Goal: Information Seeking & Learning: Find specific fact

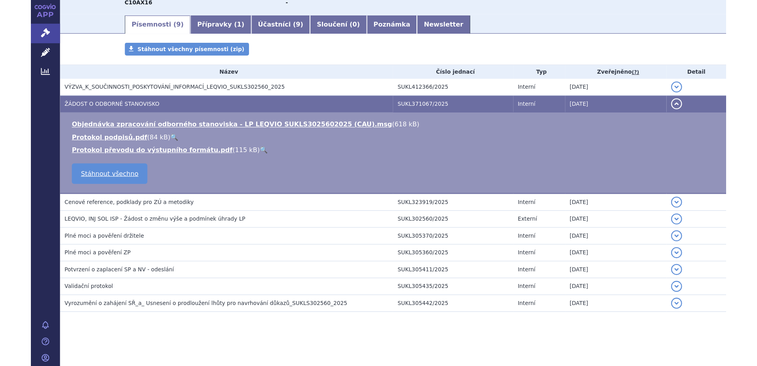
scroll to position [67, 0]
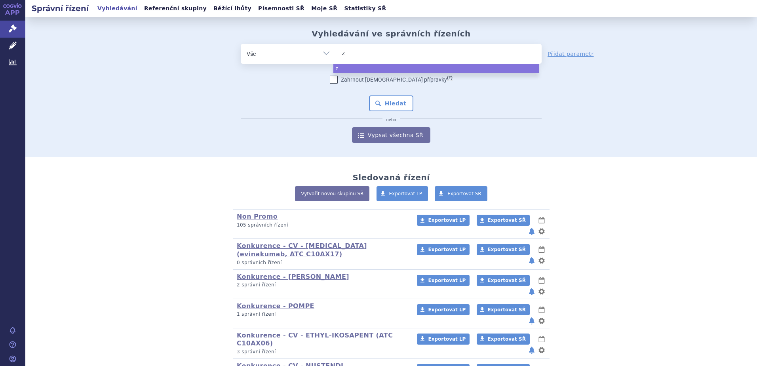
type input "ze"
type input "zen"
type input "zeno"
type input "zenon"
type input "zenon n"
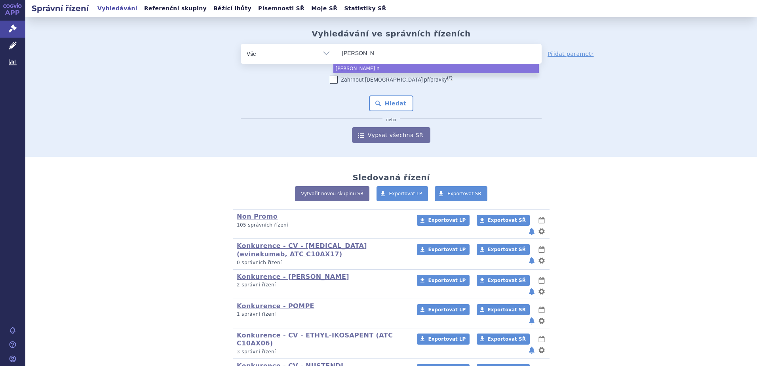
type input "zenon ne"
type input "zenon neo"
select select "zenon neo"
click at [402, 97] on button "Hledat" at bounding box center [391, 103] width 45 height 16
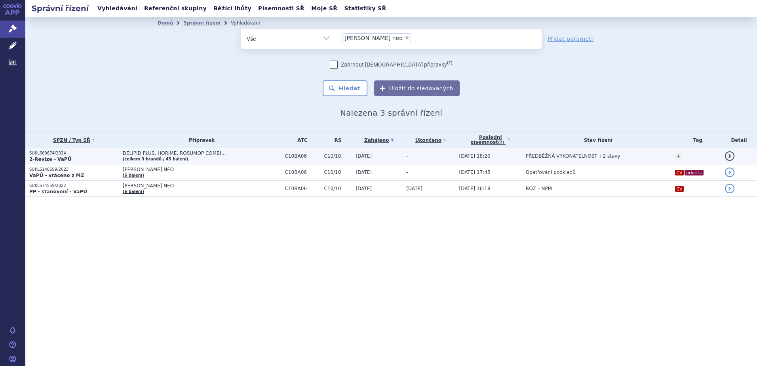
click at [61, 157] on strong "2-Revize - VaPÚ" at bounding box center [50, 159] width 42 height 6
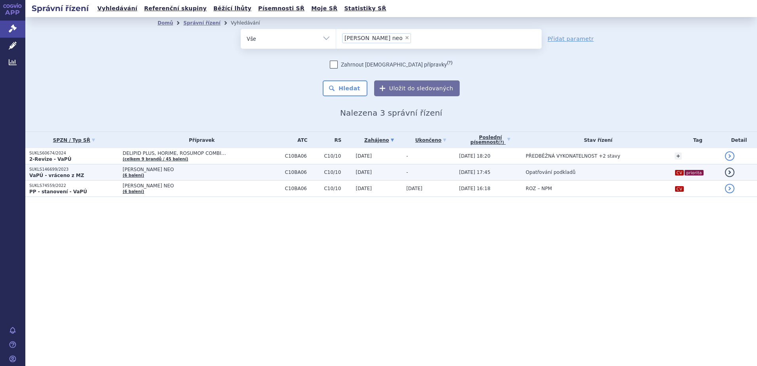
click at [74, 175] on strong "VaPÚ - vráceno z MZ" at bounding box center [56, 176] width 55 height 6
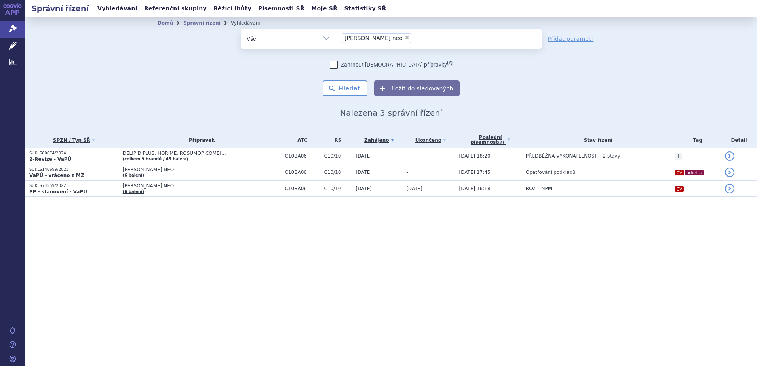
click at [405, 39] on span "×" at bounding box center [407, 37] width 5 height 5
click at [336, 39] on select "[PERSON_NAME] neo" at bounding box center [336, 39] width 0 height 20
select select
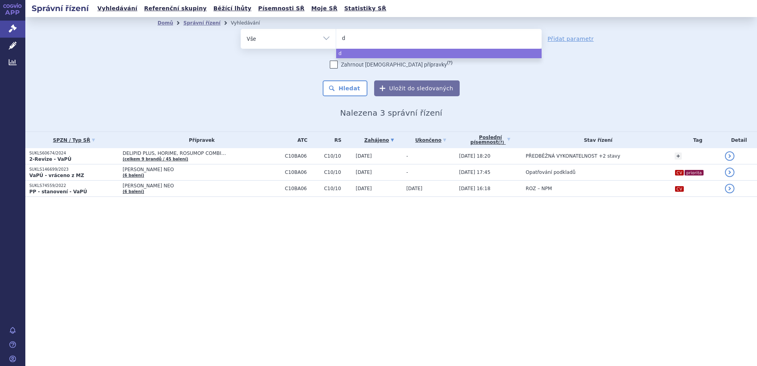
type input "de"
type input "deli"
type input "delipi"
type input "delipid"
select select "delipid"
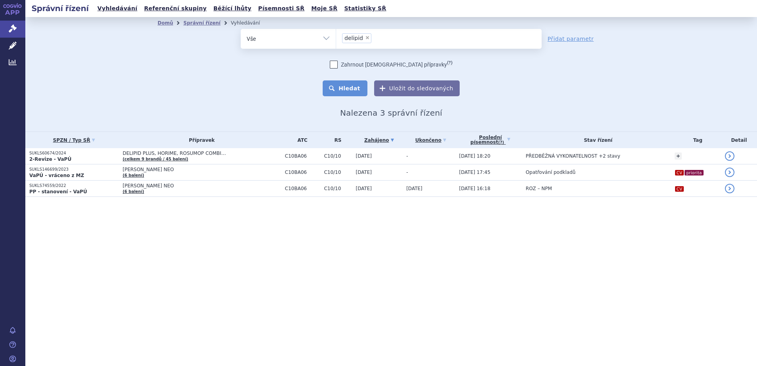
click at [342, 84] on button "Hledat" at bounding box center [345, 88] width 45 height 16
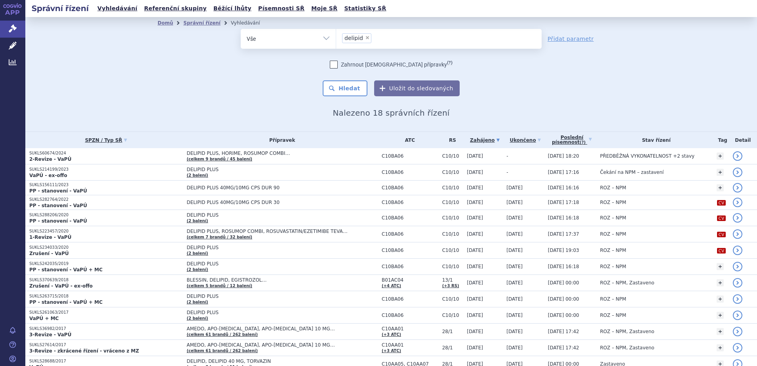
click at [365, 40] on span "×" at bounding box center [367, 37] width 5 height 5
click at [336, 40] on select "delipid" at bounding box center [336, 39] width 0 height 20
select select
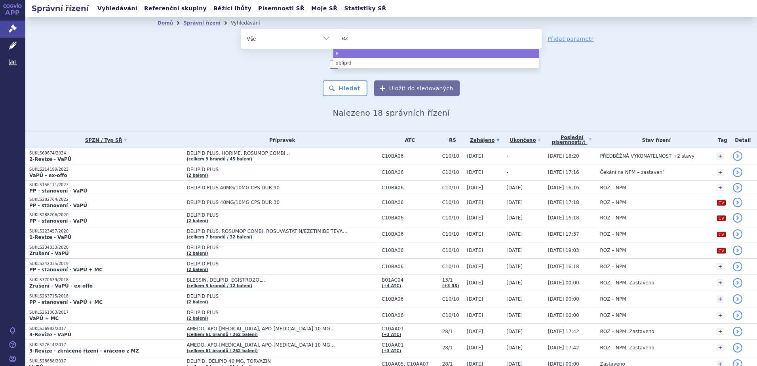
type input "eze"
type input "ezet"
type input "ezeti"
type input "ezetim"
type input "ezetimi"
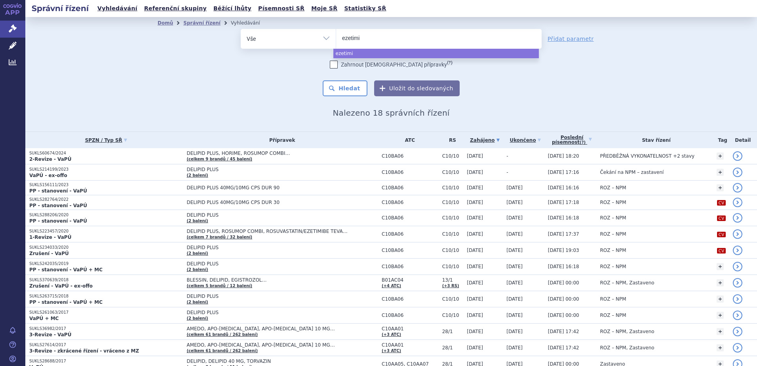
type input "ezetimib"
select select "ezetimib"
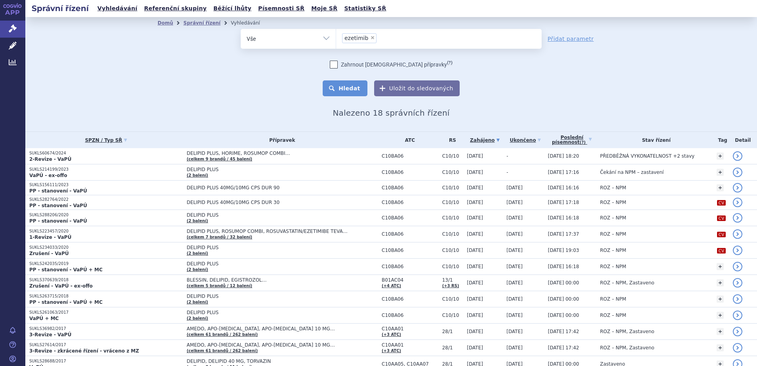
click at [339, 90] on button "Hledat" at bounding box center [345, 88] width 45 height 16
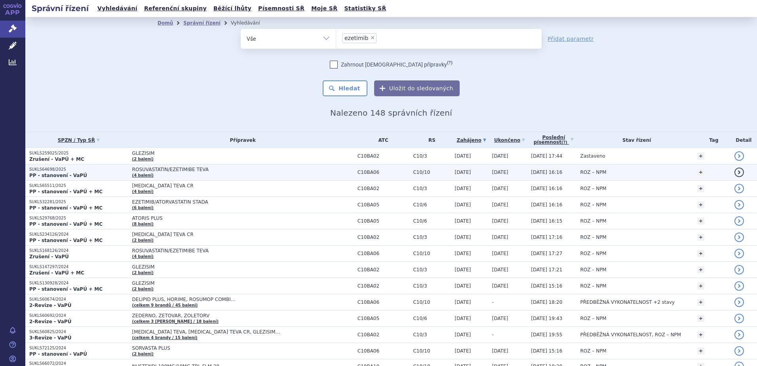
click at [62, 170] on p "SUKLS64698/2025" at bounding box center [78, 170] width 99 height 6
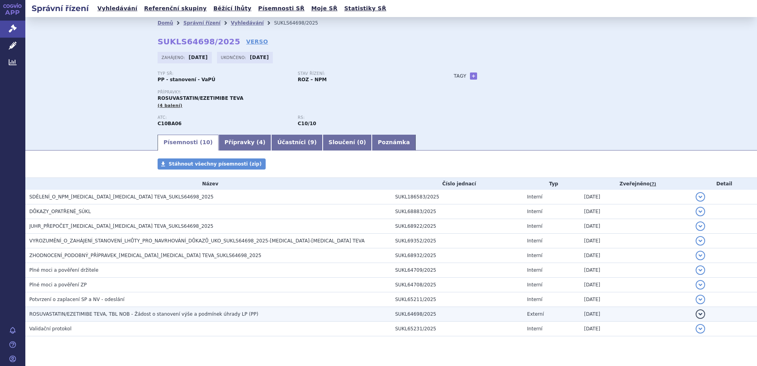
click at [174, 316] on span "ROSUVASTATIN/EZETIMIBE TEVA, TBL NOB - Žádost o stanovení výše a podmínek úhrad…" at bounding box center [143, 314] width 229 height 6
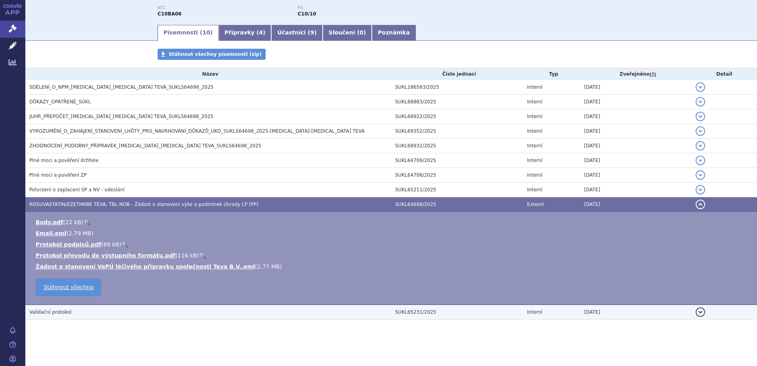
scroll to position [111, 0]
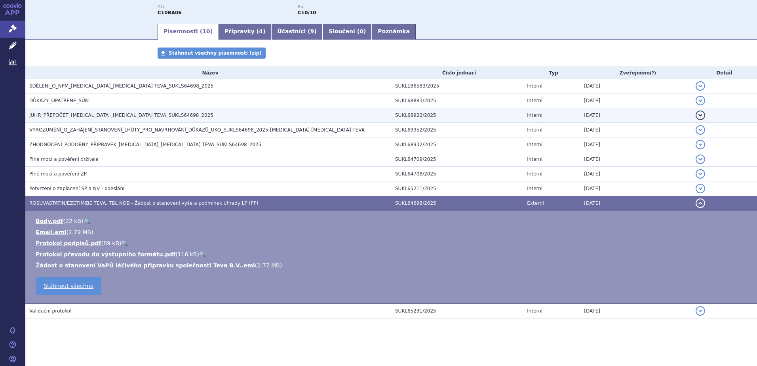
click at [55, 143] on span "ZHODNOCENÍ_PODOBNÝ_PŘÍPRAVEK_[MEDICAL_DATA]_[MEDICAL_DATA] TEVA_SUKLS64698_2025" at bounding box center [145, 145] width 232 height 6
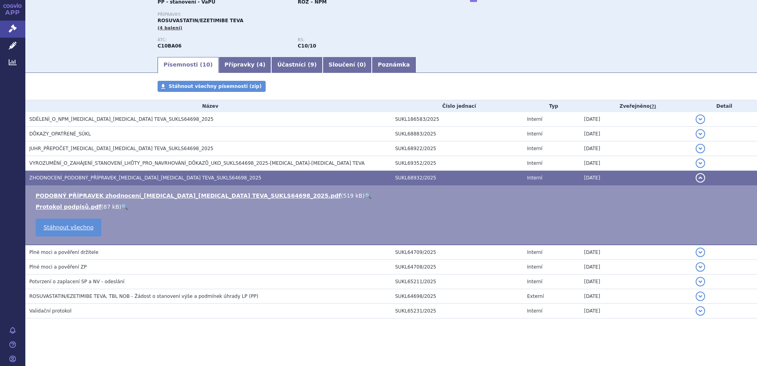
click at [365, 194] on link "🔍" at bounding box center [368, 195] width 7 height 6
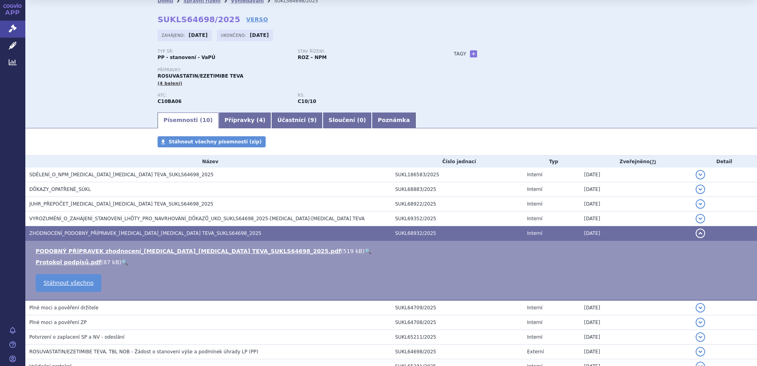
scroll to position [0, 0]
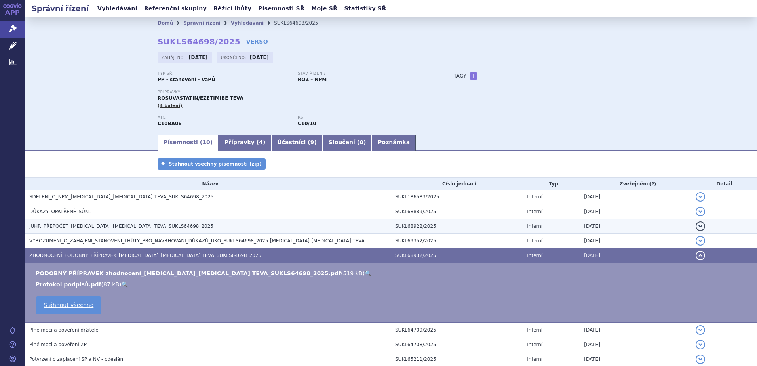
click at [91, 223] on span "JUHR_PŘEPOČET_[MEDICAL_DATA]_[MEDICAL_DATA] TEVA_SUKLS64698_2025" at bounding box center [121, 226] width 184 height 6
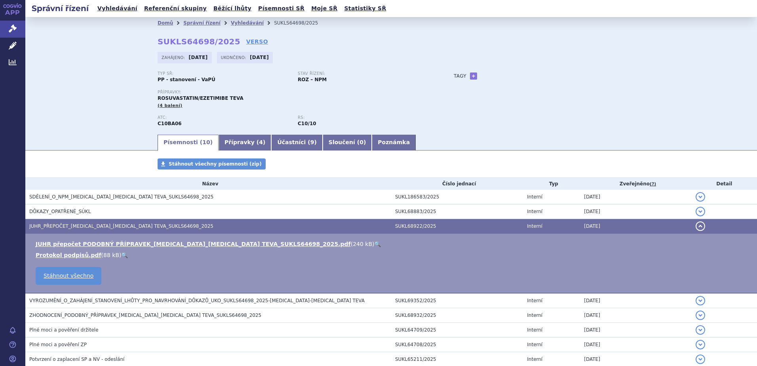
click at [374, 244] on link "🔍" at bounding box center [377, 244] width 7 height 6
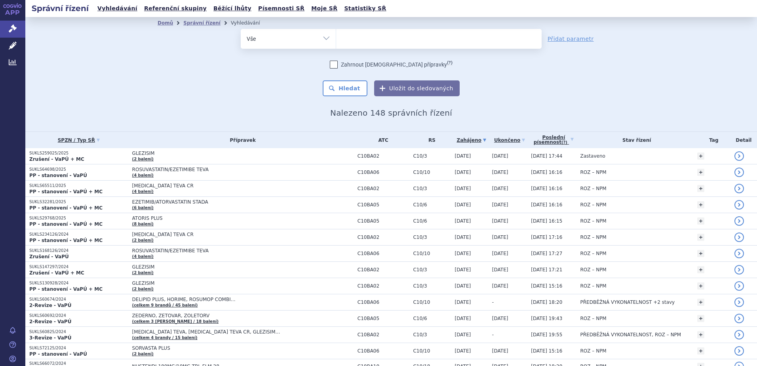
select select
drag, startPoint x: 346, startPoint y: 39, endPoint x: 336, endPoint y: 37, distance: 10.1
click at [336, 37] on ul at bounding box center [439, 37] width 206 height 17
click at [336, 37] on select "ezetimib" at bounding box center [336, 39] width 0 height 20
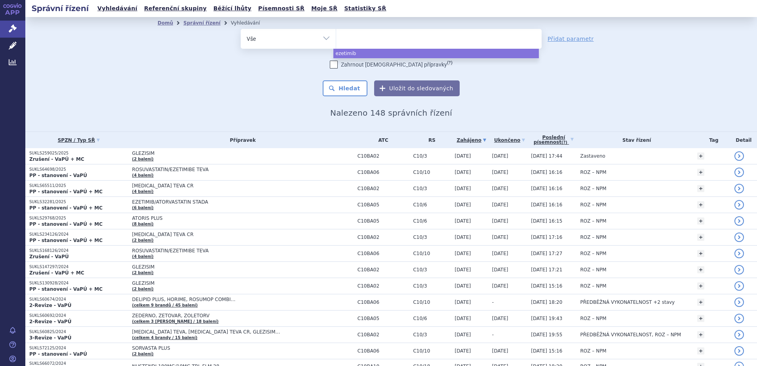
paste input "0227281"
type input "0227281"
select select "0227281"
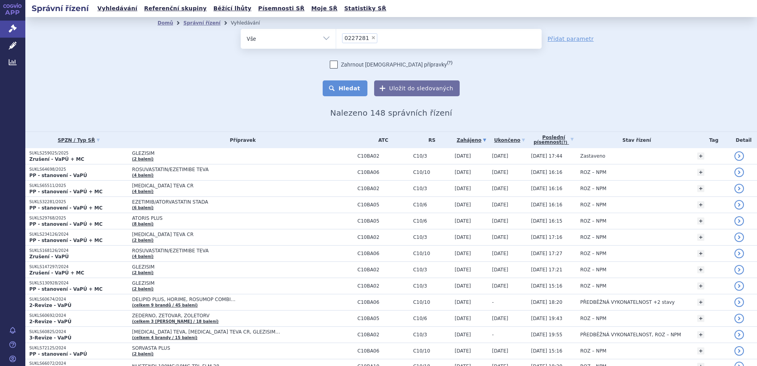
click at [339, 89] on button "Hledat" at bounding box center [345, 88] width 45 height 16
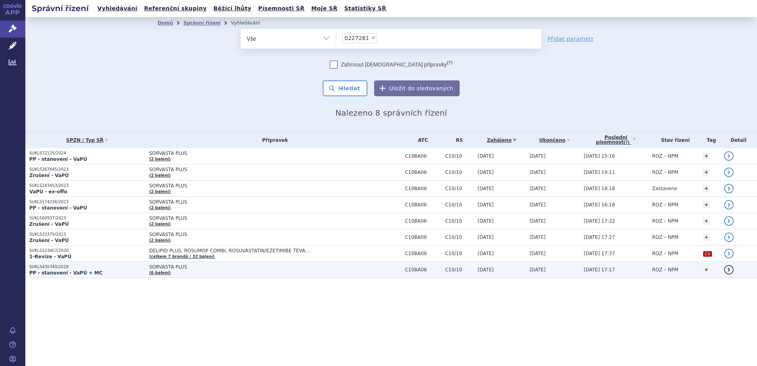
click at [58, 269] on p "SUKLS430340/2018" at bounding box center [87, 267] width 116 height 6
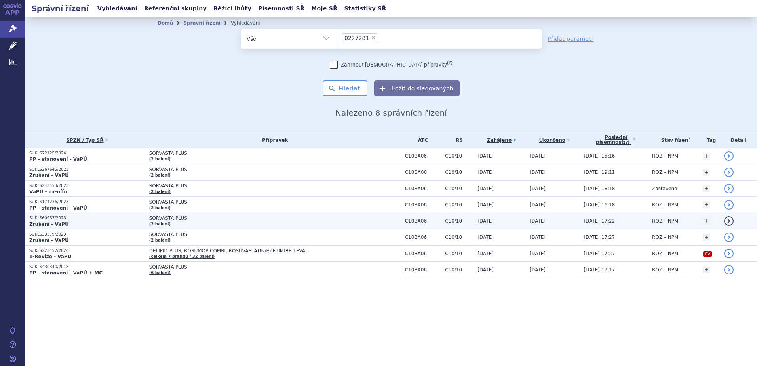
click at [55, 223] on strong "Zrušení - VaPÚ" at bounding box center [49, 224] width 40 height 6
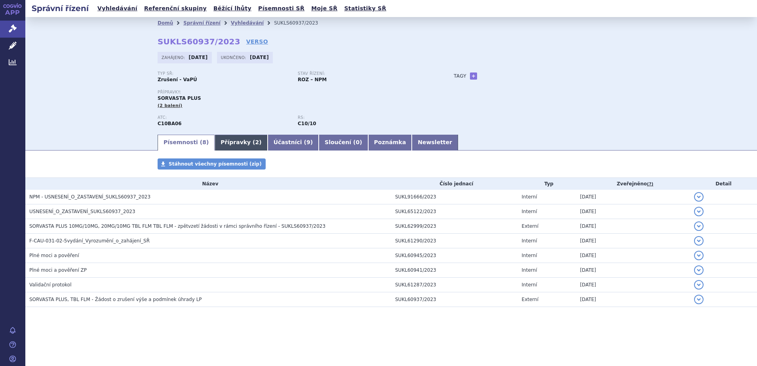
click at [220, 138] on link "Přípravky ( 2 )" at bounding box center [241, 143] width 53 height 16
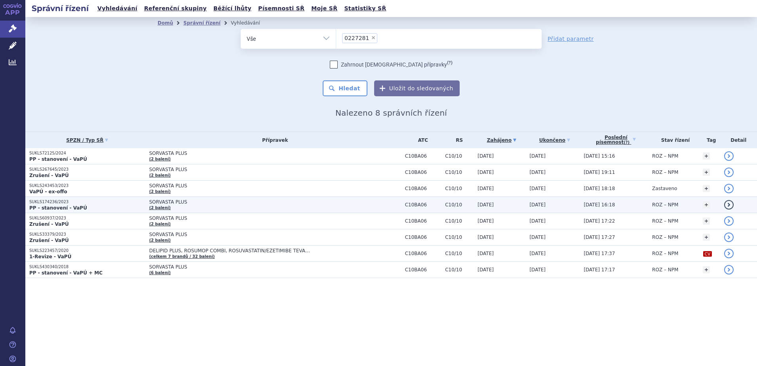
click at [72, 204] on p "SUKLS174236/2023" at bounding box center [87, 202] width 116 height 6
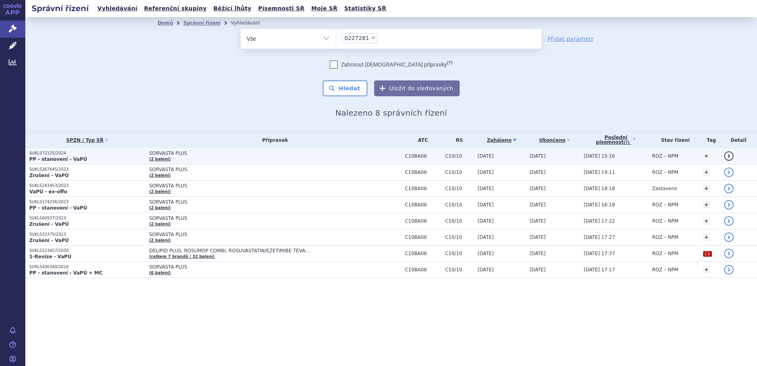
click at [69, 158] on strong "PP - stanovení - VaPÚ" at bounding box center [58, 159] width 58 height 6
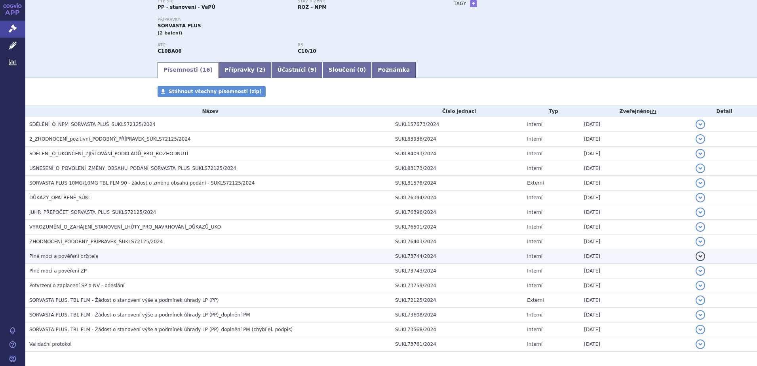
scroll to position [79, 0]
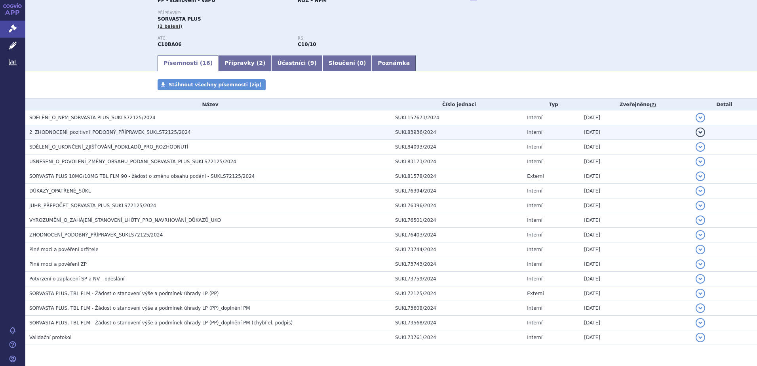
click at [57, 132] on span "2_ZHODNOCENÍ_pozitivní_PODOBNÝ_PŘÍPRAVEK_SUKLS72125/2024" at bounding box center [110, 133] width 162 height 6
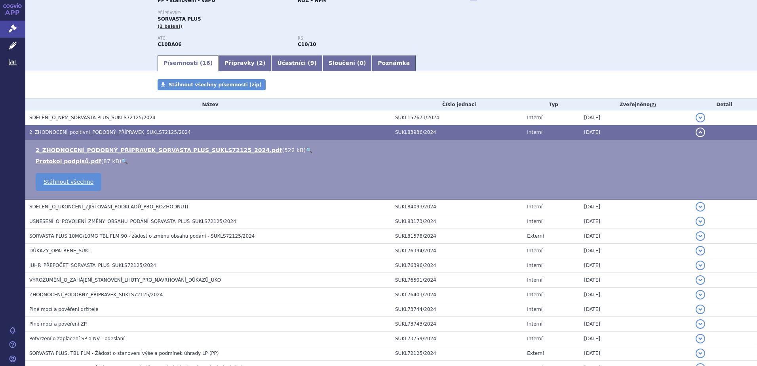
click at [306, 149] on link "🔍" at bounding box center [309, 150] width 7 height 6
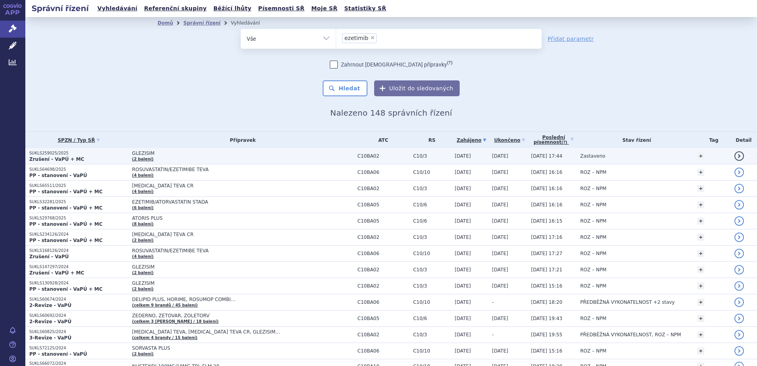
click at [67, 160] on strong "Zrušení - VaPÚ + MC" at bounding box center [56, 159] width 55 height 6
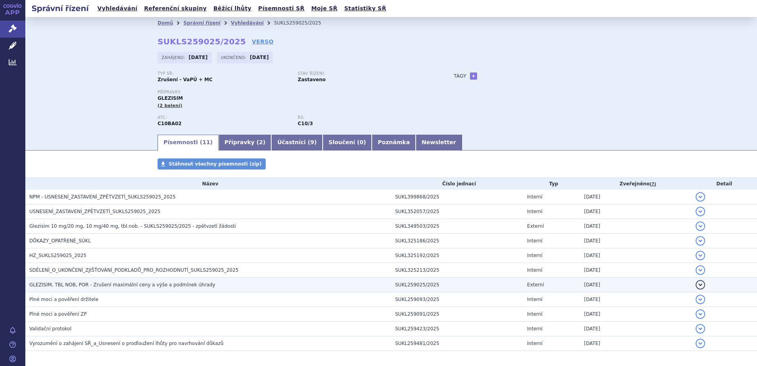
click at [55, 283] on span "GLEZISIM, TBL NOB, POR - Zrušení maximální ceny a výše a podmínek úhrady" at bounding box center [122, 285] width 186 height 6
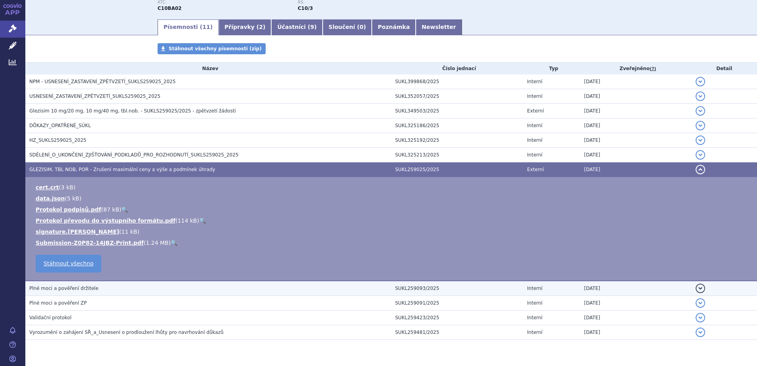
scroll to position [119, 0]
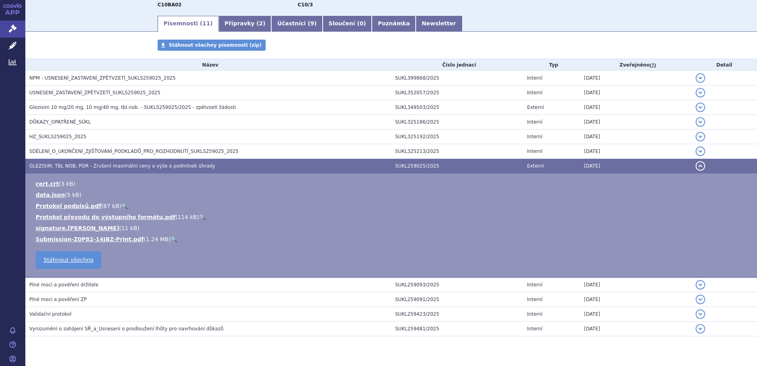
click at [171, 239] on link "🔍" at bounding box center [174, 239] width 7 height 6
click at [88, 331] on span "Vyrozumění o zahájení SŘ_a_Usnesení o prodloužení lhůty pro navrhování důkazů" at bounding box center [126, 329] width 194 height 6
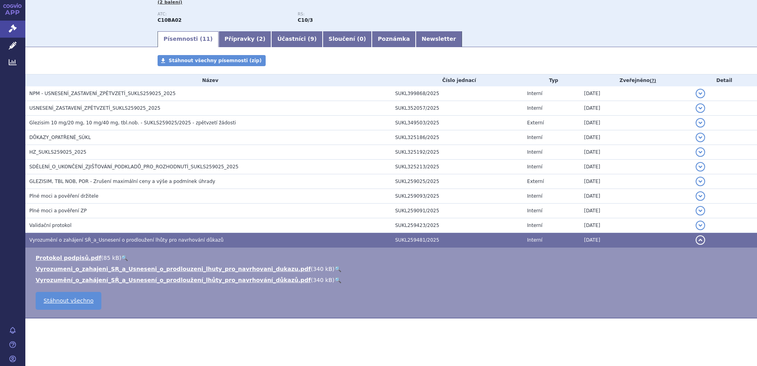
scroll to position [103, 0]
click at [335, 267] on link "🔍" at bounding box center [338, 269] width 7 height 6
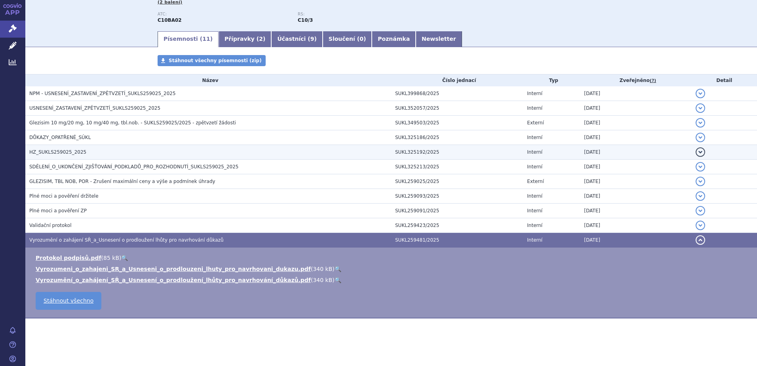
click at [46, 154] on span "HZ_SUKLS259025_2025" at bounding box center [57, 152] width 57 height 6
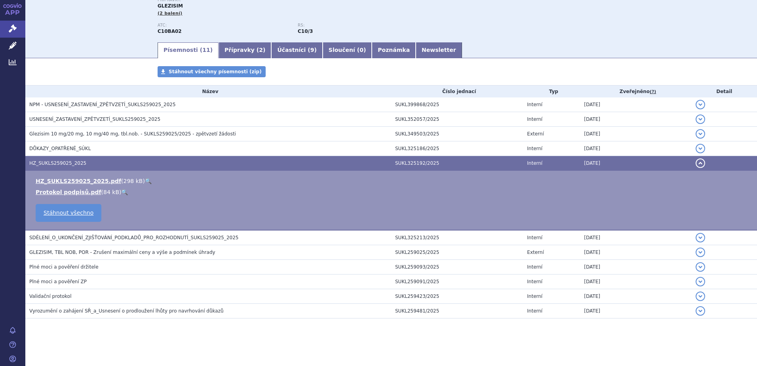
click at [145, 181] on link "🔍" at bounding box center [148, 181] width 7 height 6
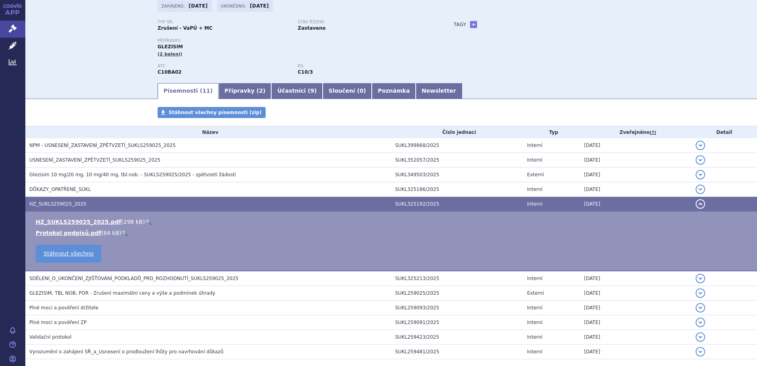
scroll to position [13, 0]
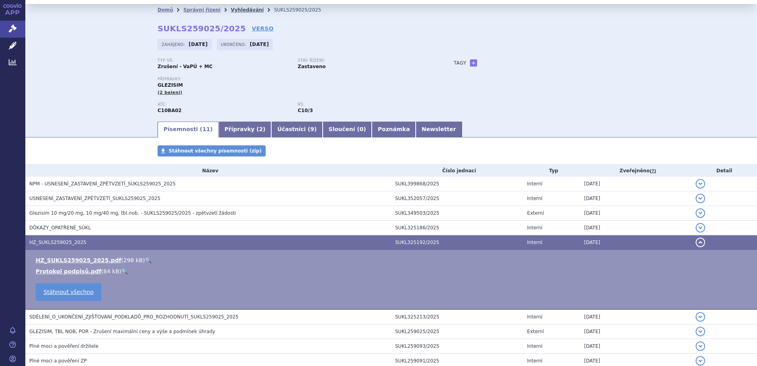
click at [231, 7] on link "Vyhledávání" at bounding box center [247, 10] width 33 height 6
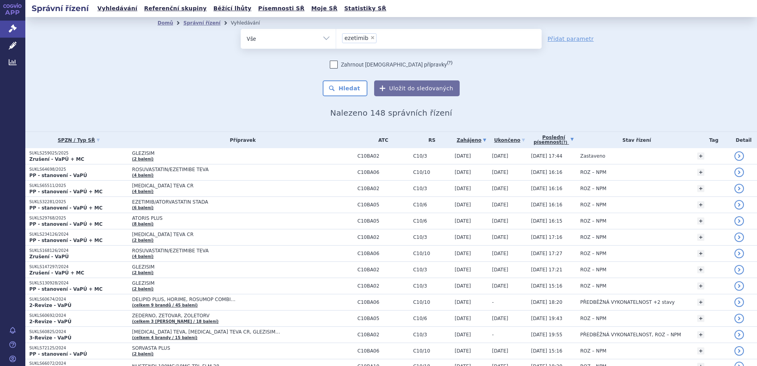
click at [571, 138] on icon at bounding box center [572, 139] width 3 height 3
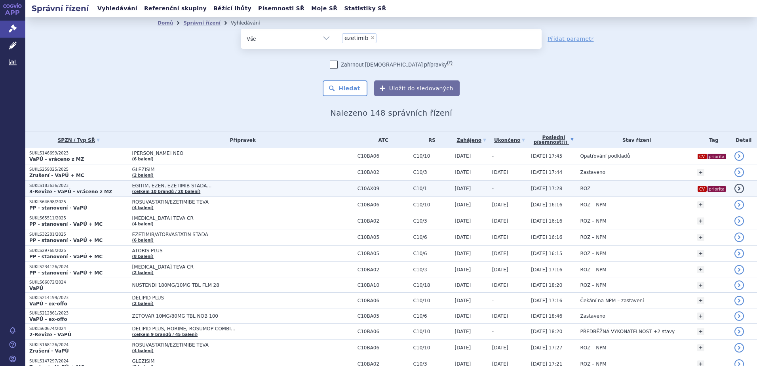
click at [71, 192] on strong "3-Revize - VaPÚ - vráceno z MZ" at bounding box center [70, 192] width 83 height 6
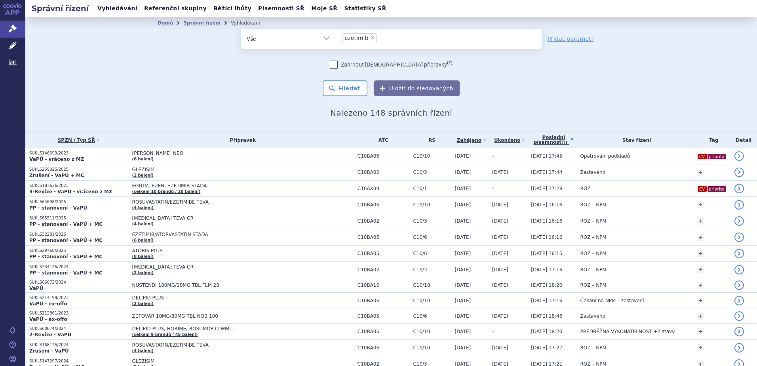
click at [364, 37] on li "× ezetimib" at bounding box center [359, 38] width 34 height 10
click at [336, 37] on select "ezetimib" at bounding box center [336, 39] width 0 height 20
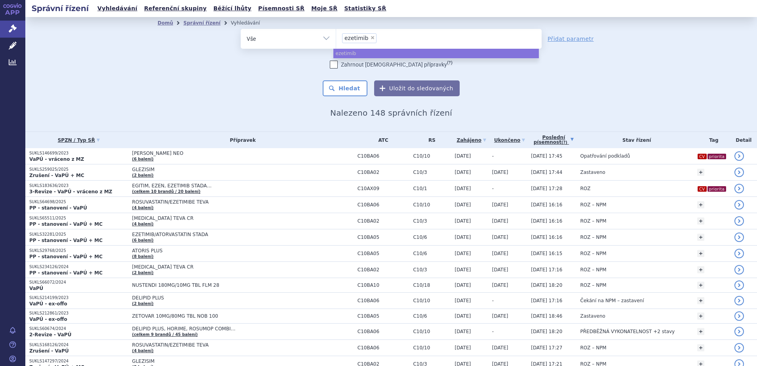
click at [362, 37] on span "ezetimib" at bounding box center [357, 38] width 24 height 6
click at [336, 37] on select "ezetimib" at bounding box center [336, 39] width 0 height 20
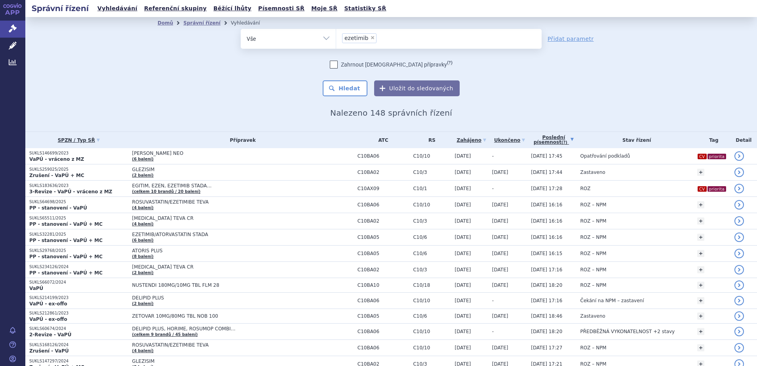
click at [370, 36] on span "×" at bounding box center [372, 37] width 5 height 5
click at [336, 36] on select "ezetimib" at bounding box center [336, 39] width 0 height 20
select select
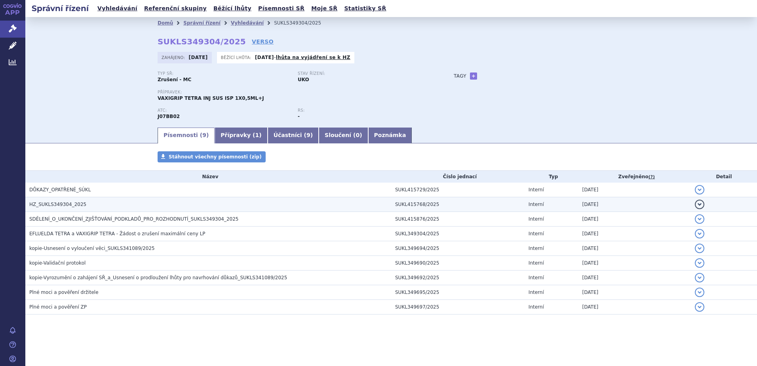
click at [47, 204] on span "HZ_SUKLS349304_2025" at bounding box center [57, 205] width 57 height 6
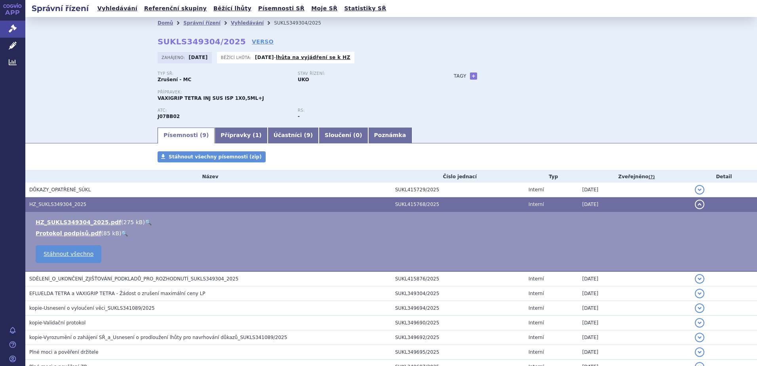
click at [145, 219] on link "🔍" at bounding box center [148, 222] width 7 height 6
click at [255, 138] on span "1" at bounding box center [257, 135] width 4 height 6
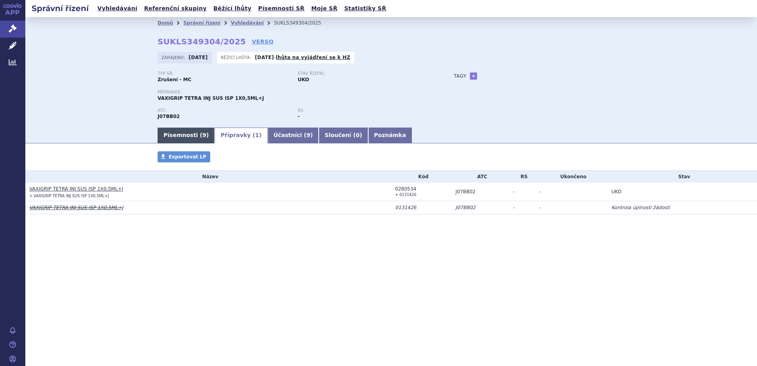
click at [182, 137] on link "Písemnosti ( 9 )" at bounding box center [186, 136] width 57 height 16
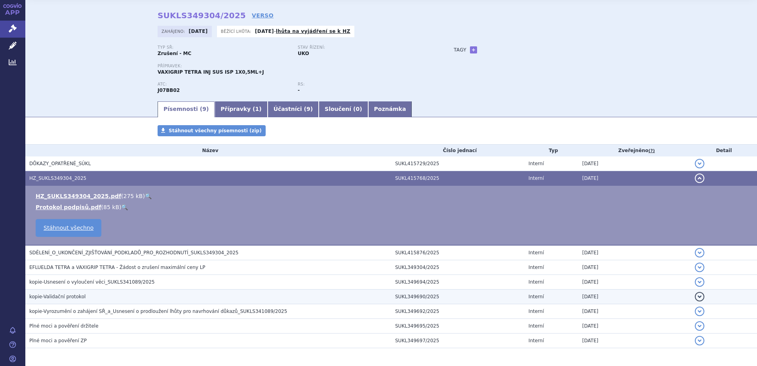
scroll to position [56, 0]
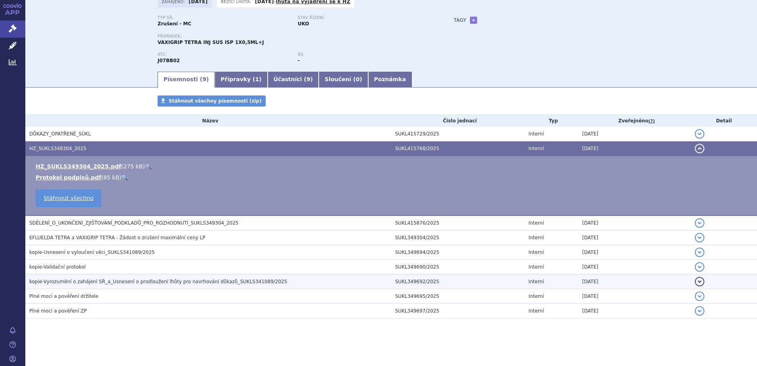
click at [66, 282] on span "kopie-Vyrozumění o zahájení SŘ_a_Usnesení o prodloužení lhůty pro navrhování dů…" at bounding box center [158, 282] width 258 height 6
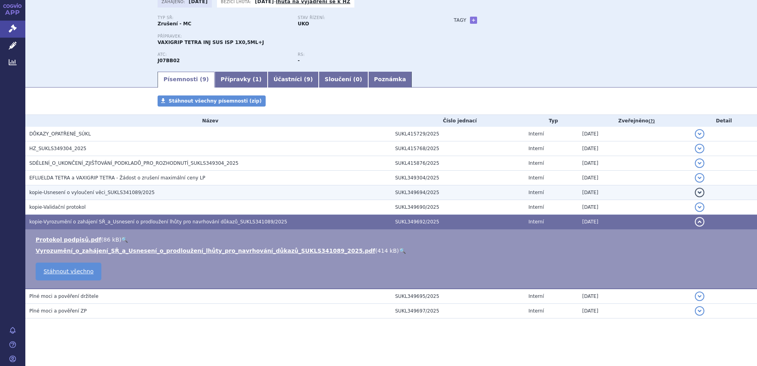
click at [101, 190] on span "kopie-Usnesení o vyloučení věci_SUKLS341089/2025" at bounding box center [92, 193] width 126 height 6
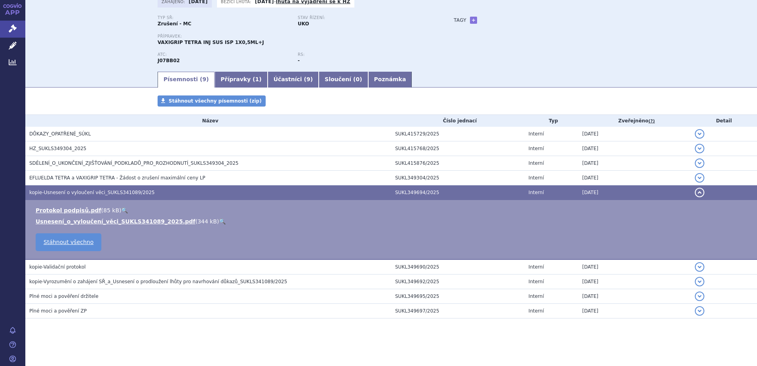
click at [219, 223] on link "🔍" at bounding box center [222, 221] width 7 height 6
click at [229, 81] on link "Přípravky ( 1 )" at bounding box center [241, 80] width 53 height 16
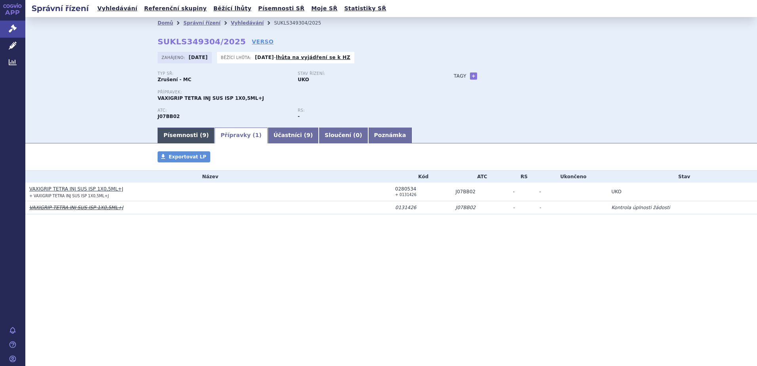
click at [172, 136] on link "Písemnosti ( 9 )" at bounding box center [186, 136] width 57 height 16
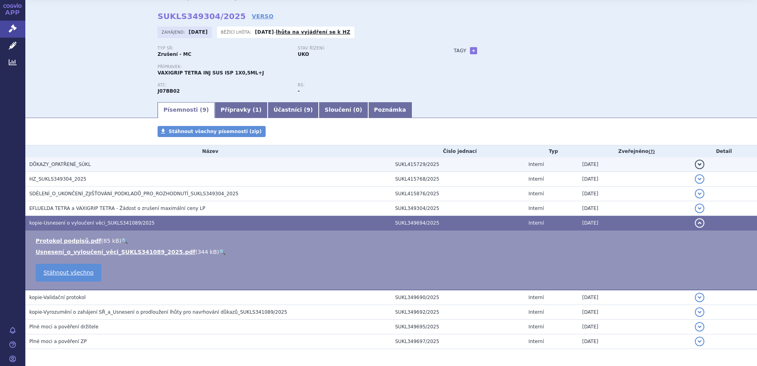
scroll to position [56, 0]
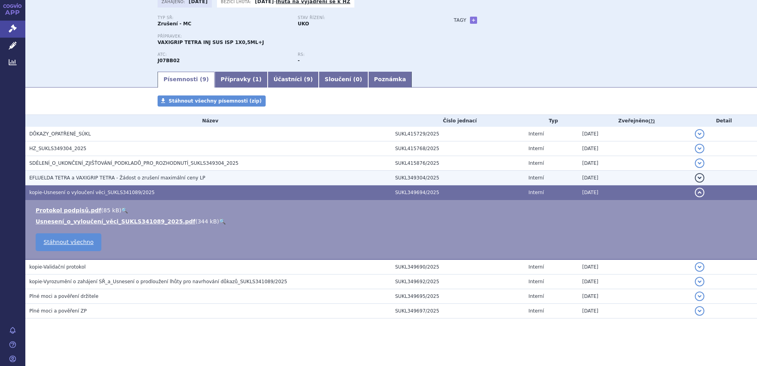
click at [94, 178] on span "EFLUELDA TETRA a VAXIGRIP TETRA - Žádost o zrušení maximální ceny LP" at bounding box center [117, 178] width 176 height 6
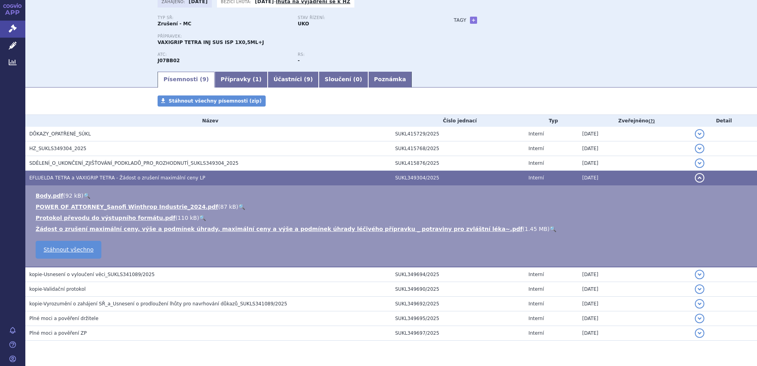
click at [550, 228] on link "🔍" at bounding box center [553, 229] width 7 height 6
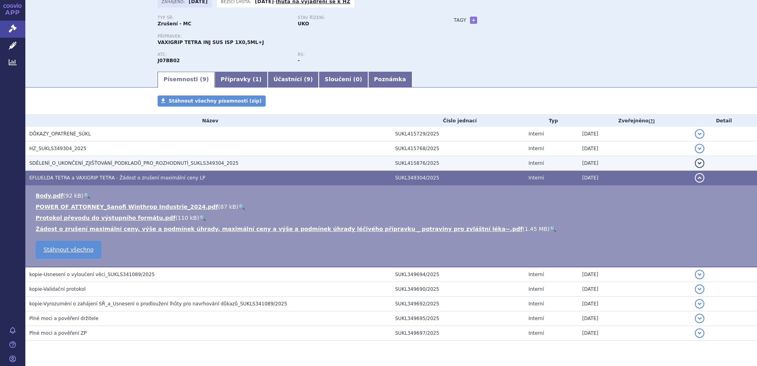
click at [46, 161] on span "SDĚLENÍ_O_UKONČENÍ_ZJIŠŤOVÁNÍ_PODKLADŮ_PRO_ROZHODNUTÍ_SUKLS349304_2025" at bounding box center [133, 163] width 209 height 6
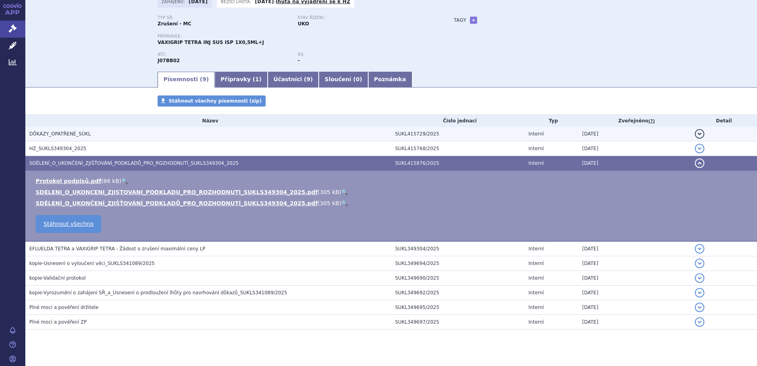
click at [54, 131] on span "DŮKAZY_OPATŘENÉ_SÚKL" at bounding box center [59, 134] width 61 height 6
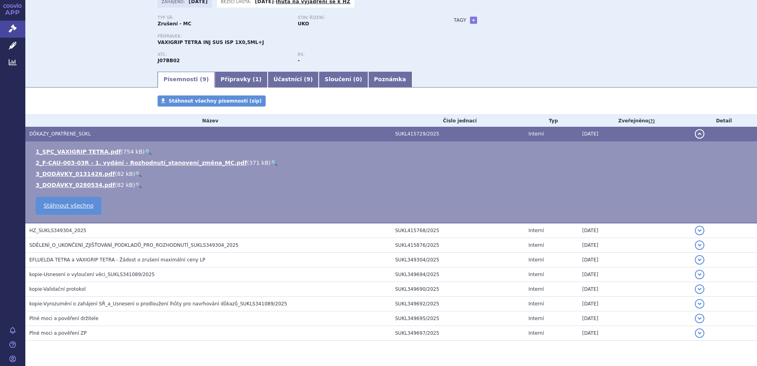
click at [135, 173] on link "🔍" at bounding box center [138, 174] width 7 height 6
